Goal: Find specific page/section: Find specific page/section

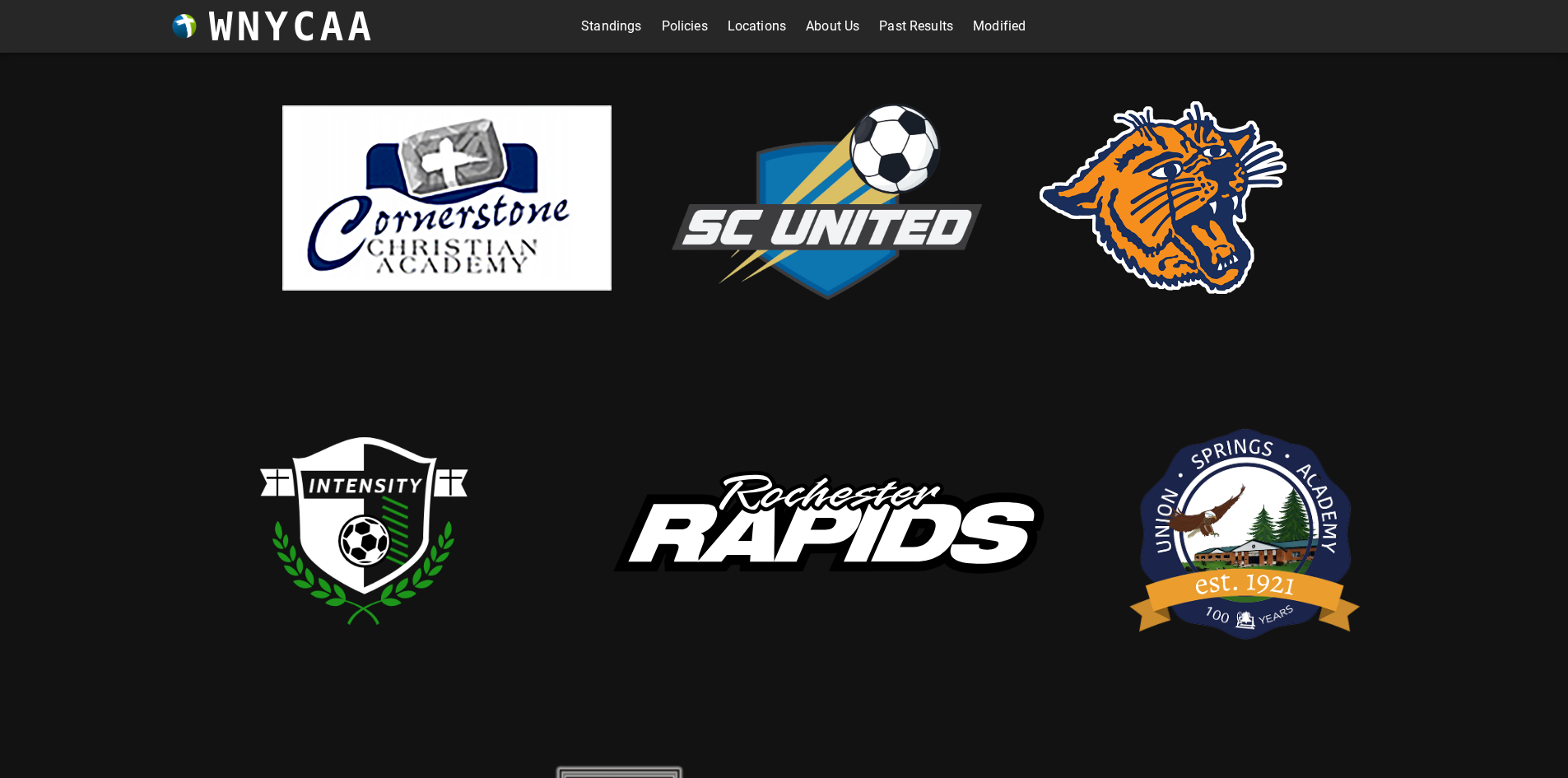
click at [400, 209] on img at bounding box center [446, 198] width 329 height 186
click at [818, 510] on img at bounding box center [826, 529] width 494 height 183
click at [1156, 231] on img at bounding box center [1162, 197] width 247 height 193
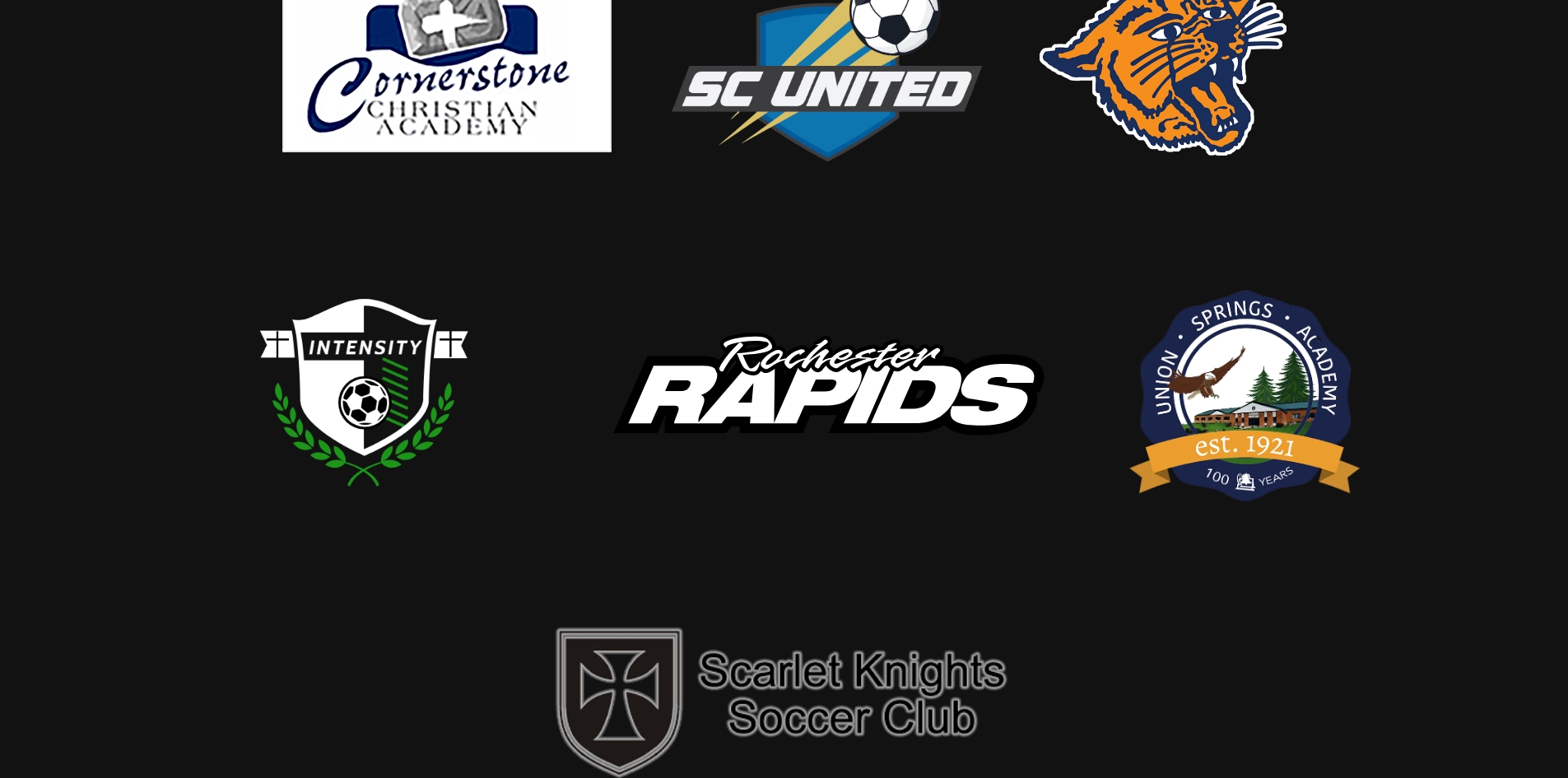
scroll to position [155, 0]
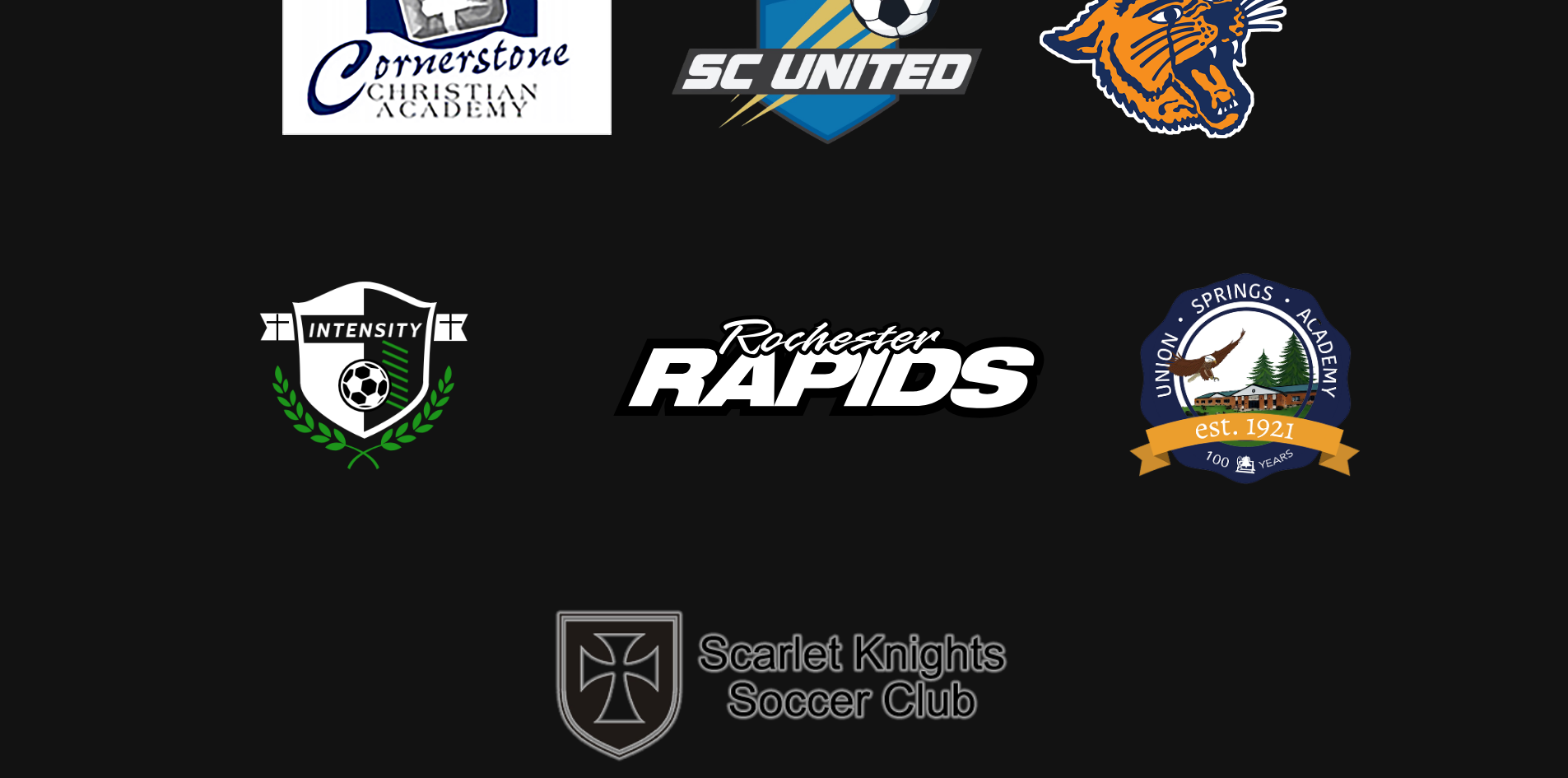
click at [777, 662] on img at bounding box center [784, 683] width 494 height 178
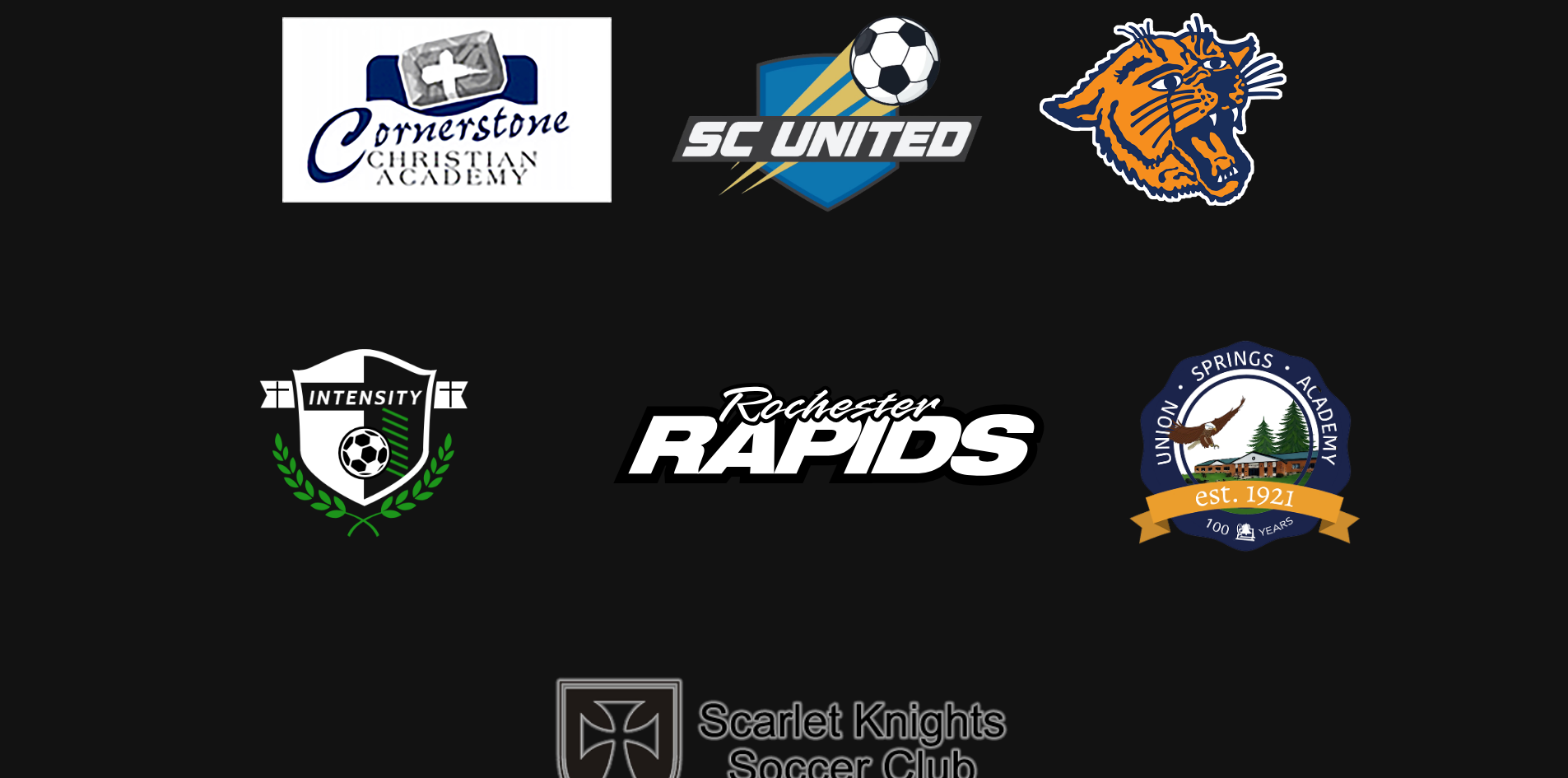
scroll to position [0, 0]
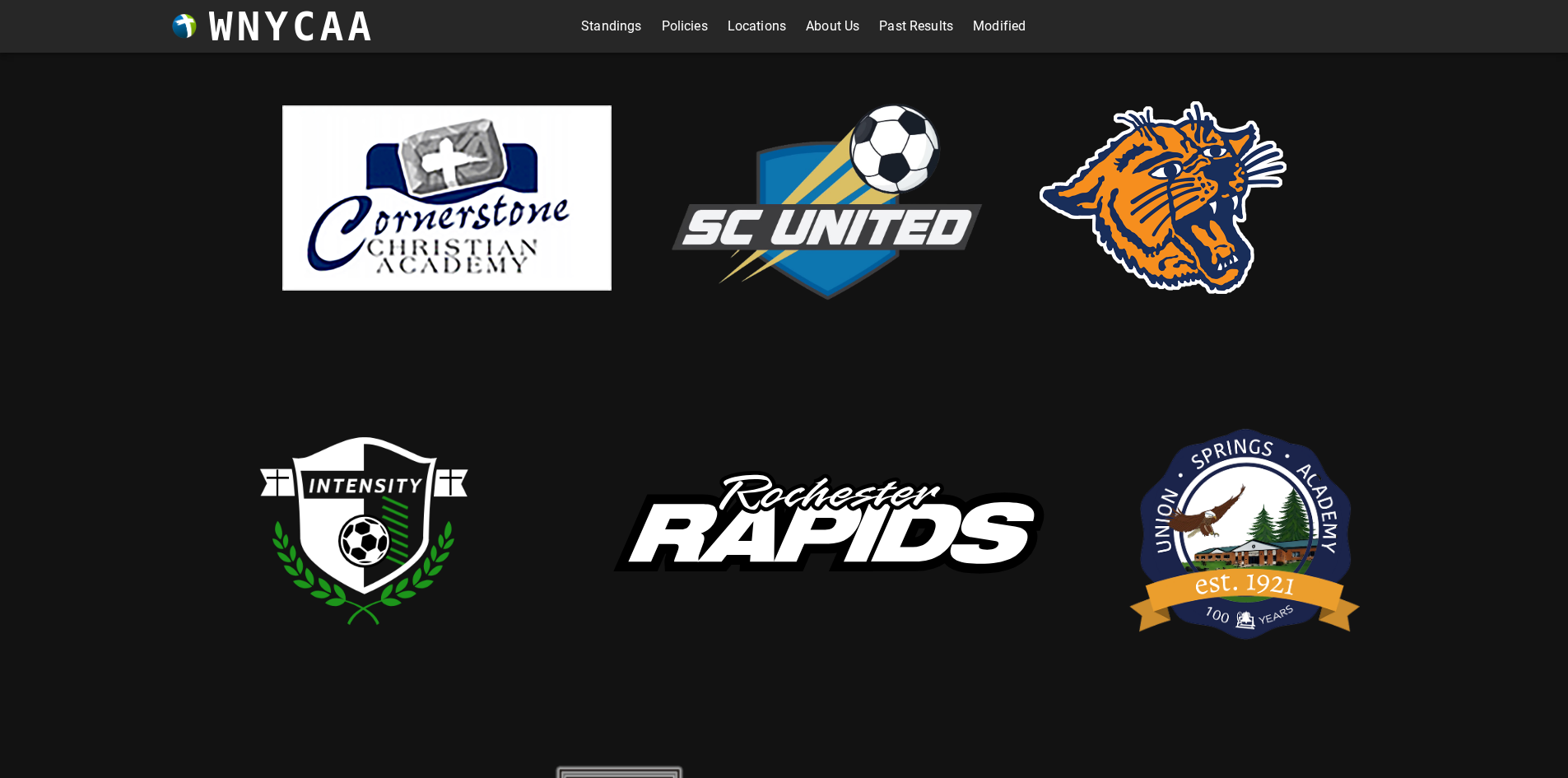
click at [571, 28] on div "Standings Policies Locations About Us Past Results Modified" at bounding box center [804, 26] width 857 height 52
click at [613, 24] on link "Standings" at bounding box center [610, 26] width 60 height 27
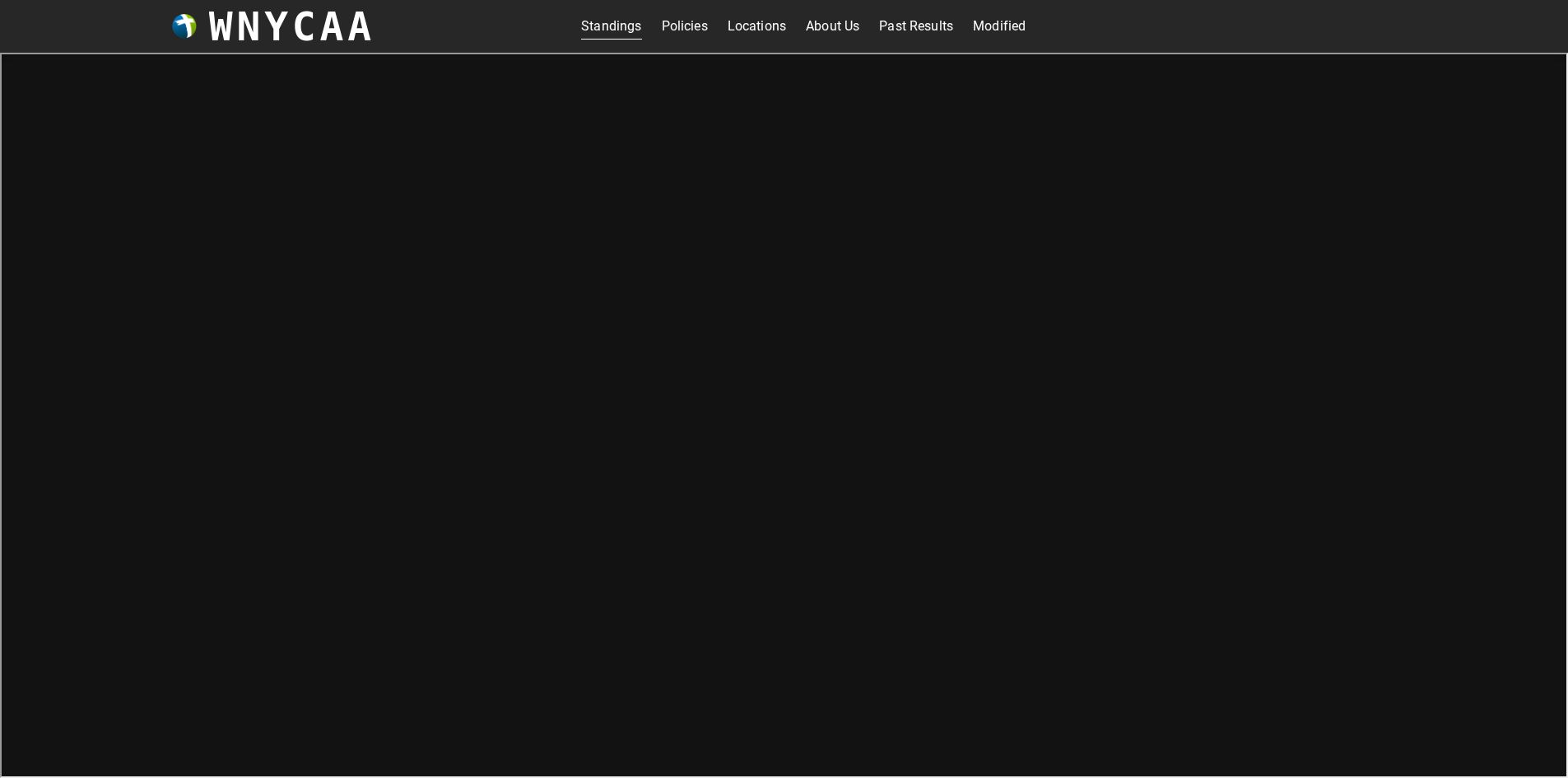
click at [983, 17] on link "Modified" at bounding box center [998, 26] width 52 height 27
